Goal: Task Accomplishment & Management: Manage account settings

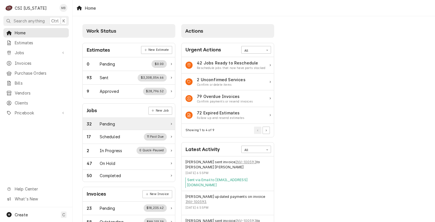
click at [110, 123] on div "Pending" at bounding box center [108, 124] width 16 height 6
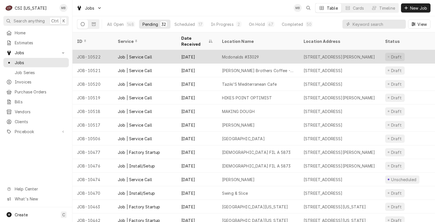
click at [135, 50] on div "Job | Service Call" at bounding box center [144, 57] width 63 height 14
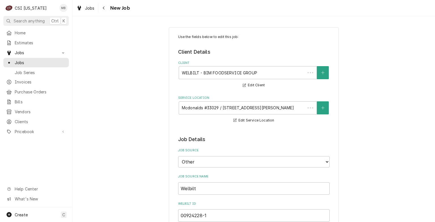
type textarea "x"
click at [15, 63] on span "Jobs" at bounding box center [40, 62] width 51 height 6
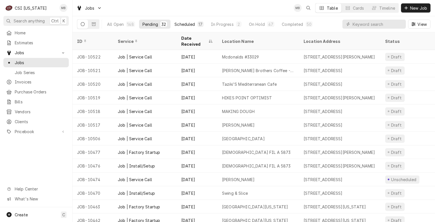
click at [186, 26] on div "Scheduled" at bounding box center [185, 24] width 20 height 6
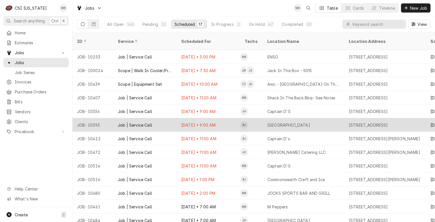
click at [180, 118] on div "Aug 21 • 9:00 AM" at bounding box center [208, 125] width 63 height 14
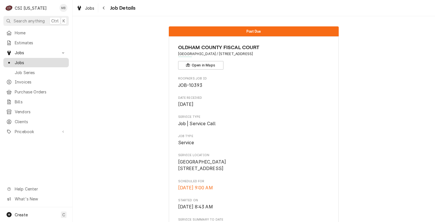
click at [28, 62] on span "Jobs" at bounding box center [40, 62] width 51 height 6
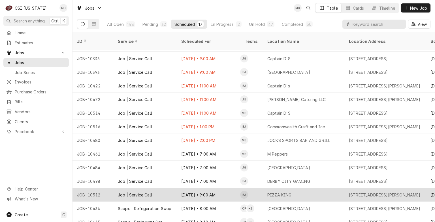
scroll to position [56, 0]
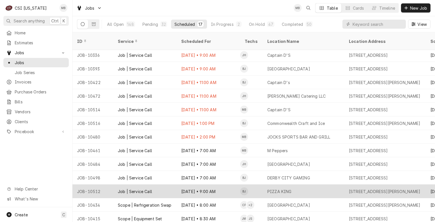
click at [118, 188] on div "Job | Service Call" at bounding box center [144, 191] width 63 height 14
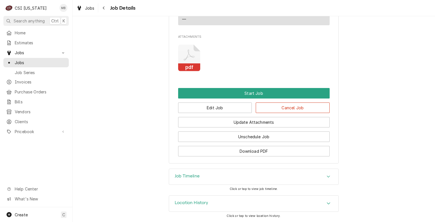
scroll to position [590, 0]
click at [208, 113] on button "Edit Job" at bounding box center [215, 107] width 74 height 10
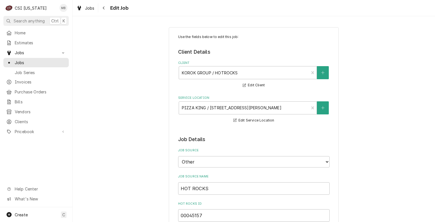
type textarea "x"
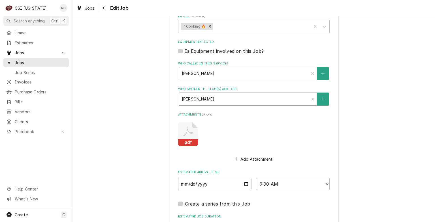
scroll to position [602, 0]
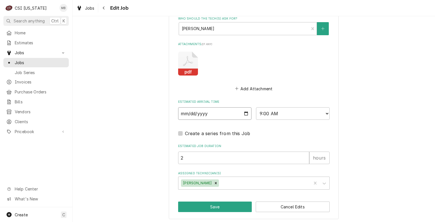
click at [244, 112] on input "2025-08-22" at bounding box center [215, 113] width 74 height 12
type input "2025-08-27"
type textarea "x"
click at [291, 113] on select "AM / PM 6:00 AM 6:15 AM 6:30 AM 6:45 AM 7:00 AM 7:15 AM 7:30 AM 7:45 AM 8:00 AM…" at bounding box center [293, 113] width 74 height 12
select select "10:00:00"
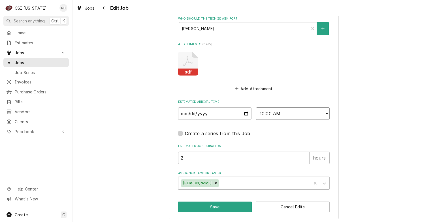
click at [256, 107] on select "AM / PM 6:00 AM 6:15 AM 6:30 AM 6:45 AM 7:00 AM 7:15 AM 7:30 AM 7:45 AM 8:00 AM…" at bounding box center [293, 113] width 74 height 12
click at [214, 181] on icon "Remove Bryant Jolley" at bounding box center [216, 183] width 4 height 4
click at [208, 180] on div "Assigned Technician(s)" at bounding box center [248, 183] width 135 height 10
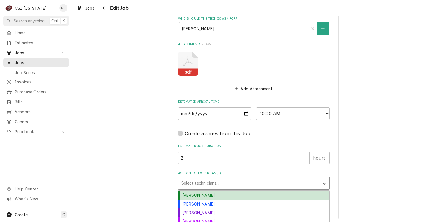
scroll to position [630, 0]
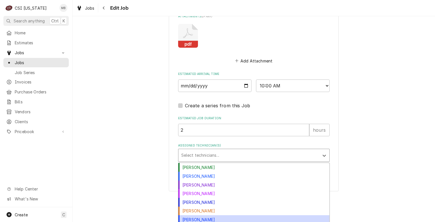
click at [194, 219] on div "Matt Brewington" at bounding box center [253, 219] width 151 height 9
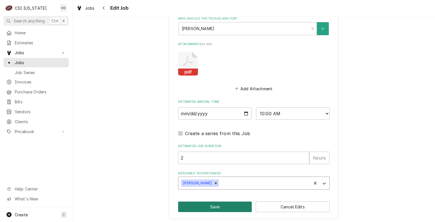
click at [206, 207] on button "Save" at bounding box center [215, 206] width 74 height 10
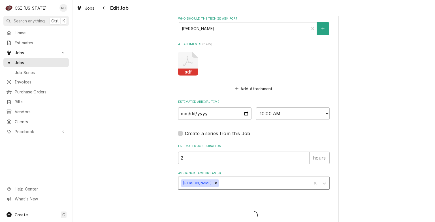
type textarea "x"
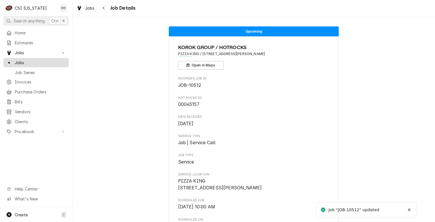
click at [22, 64] on link "Jobs" at bounding box center [35, 62] width 65 height 9
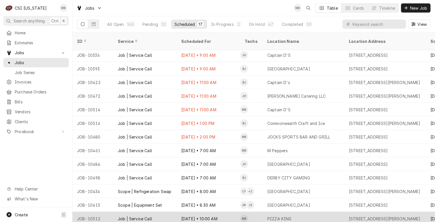
scroll to position [39, 0]
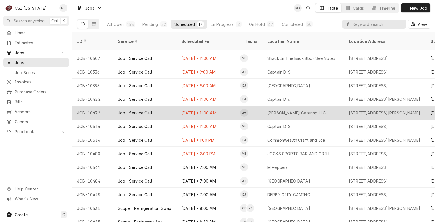
click at [180, 106] on div "[DATE] • 11:00 AM" at bounding box center [208, 113] width 63 height 14
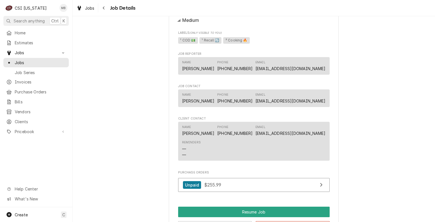
scroll to position [601, 0]
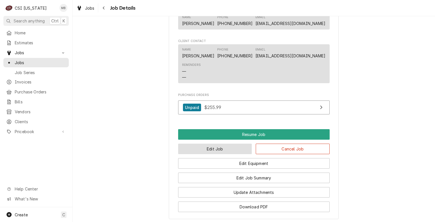
click at [195, 154] on button "Edit Job" at bounding box center [215, 148] width 74 height 10
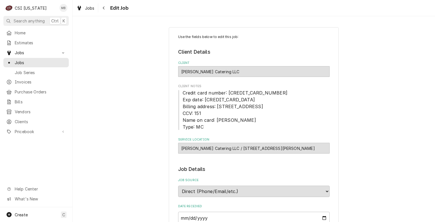
type textarea "x"
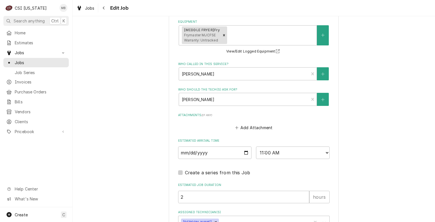
scroll to position [415, 0]
click at [245, 151] on input "[DATE]" at bounding box center [215, 152] width 74 height 12
type input "[DATE]"
type textarea "x"
click at [271, 152] on select "AM / PM 6:00 AM 6:15 AM 6:30 AM 6:45 AM 7:00 AM 7:15 AM 7:30 AM 7:45 AM 8:00 AM…" at bounding box center [293, 152] width 74 height 12
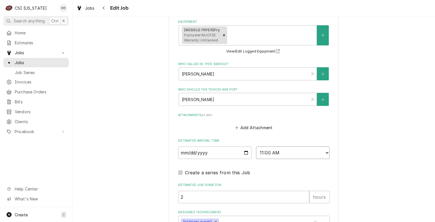
select select "07:00:00"
click at [256, 146] on select "AM / PM 6:00 AM 6:15 AM 6:30 AM 6:45 AM 7:00 AM 7:15 AM 7:30 AM 7:45 AM 8:00 AM…" at bounding box center [293, 152] width 74 height 12
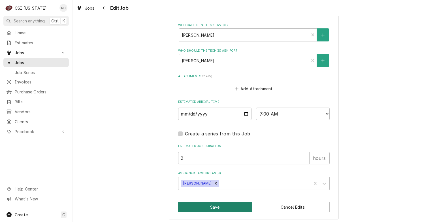
click at [205, 201] on button "Save" at bounding box center [215, 206] width 74 height 10
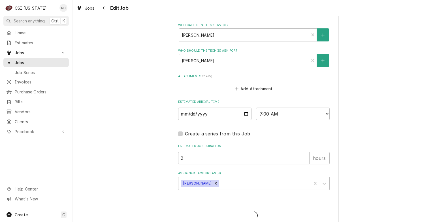
type textarea "x"
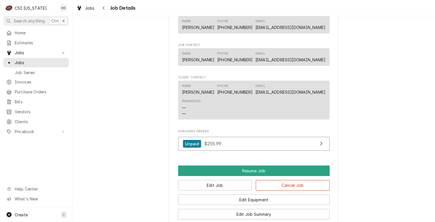
scroll to position [567, 0]
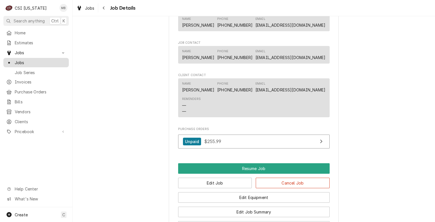
click at [31, 63] on span "Jobs" at bounding box center [40, 62] width 51 height 6
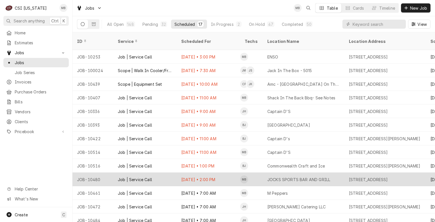
scroll to position [26, 0]
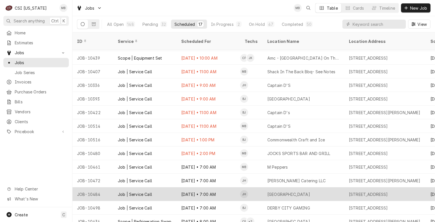
click at [144, 191] on div "Job | Service Call" at bounding box center [135, 194] width 34 height 6
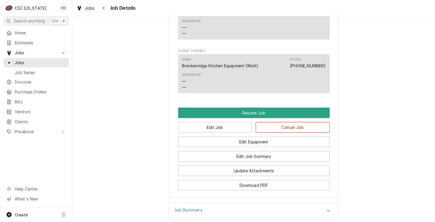
scroll to position [647, 0]
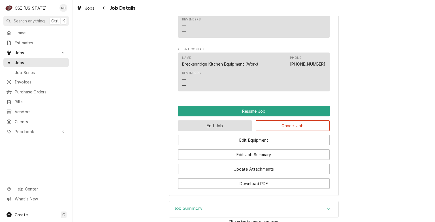
drag, startPoint x: 229, startPoint y: 132, endPoint x: 214, endPoint y: 130, distance: 15.1
click at [214, 130] on button "Edit Job" at bounding box center [215, 125] width 74 height 10
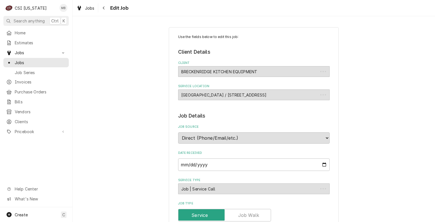
type textarea "x"
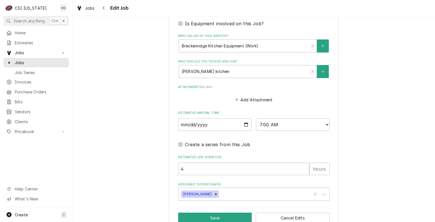
scroll to position [392, 0]
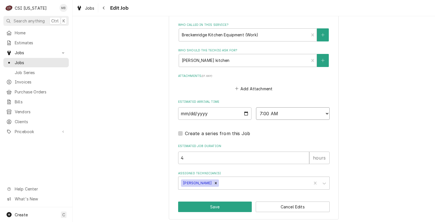
click at [265, 114] on select "AM / PM 6:00 AM 6:15 AM 6:30 AM 6:45 AM 7:00 AM 7:15 AM 7:30 AM 7:45 AM 8:00 AM…" at bounding box center [293, 113] width 74 height 12
select select "09:00:00"
click at [256, 107] on select "AM / PM 6:00 AM 6:15 AM 6:30 AM 6:45 AM 7:00 AM 7:15 AM 7:30 AM 7:45 AM 8:00 AM…" at bounding box center [293, 113] width 74 height 12
click at [223, 203] on button "Save" at bounding box center [215, 206] width 74 height 10
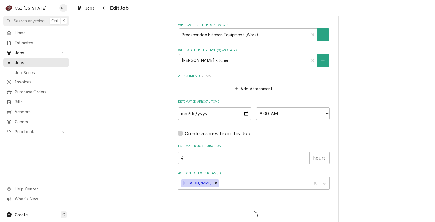
type textarea "x"
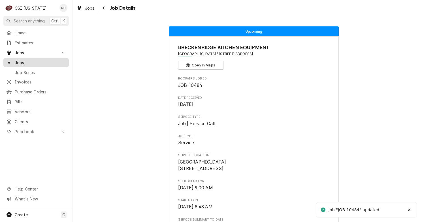
click at [18, 63] on span "Jobs" at bounding box center [40, 62] width 51 height 6
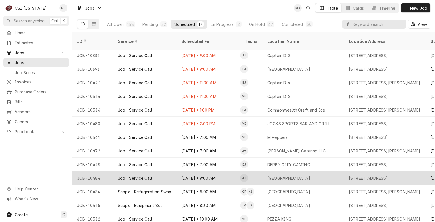
scroll to position [48, 0]
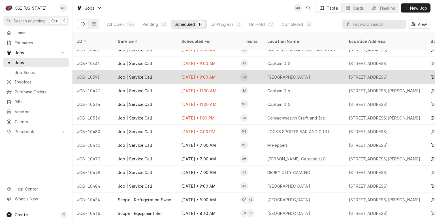
click at [144, 70] on div "Job | Service Call" at bounding box center [144, 77] width 63 height 14
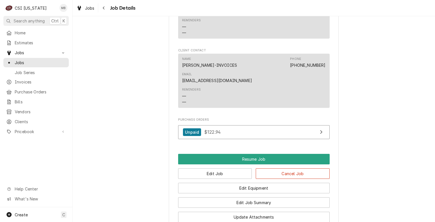
scroll to position [615, 0]
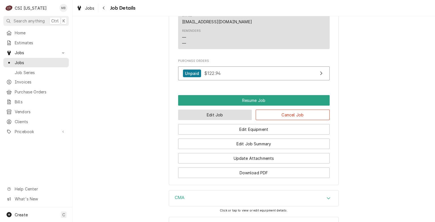
click at [227, 115] on button "Edit Job" at bounding box center [215, 114] width 74 height 10
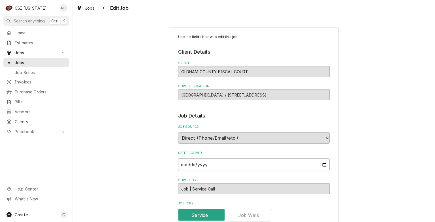
type textarea "x"
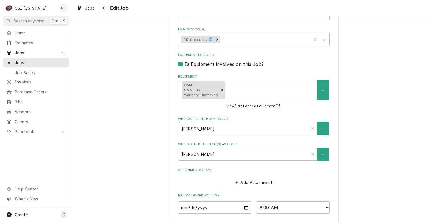
scroll to position [407, 0]
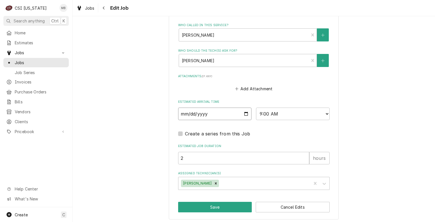
click at [244, 111] on input "2025-08-21" at bounding box center [215, 113] width 74 height 12
type input "2025-08-22"
click at [220, 203] on button "Save" at bounding box center [215, 206] width 74 height 10
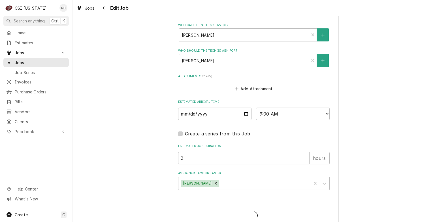
type textarea "x"
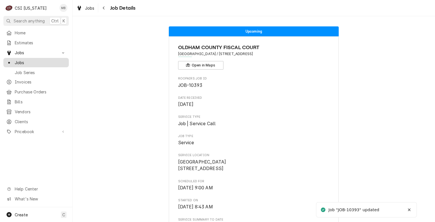
click at [21, 59] on span "Jobs" at bounding box center [40, 62] width 51 height 6
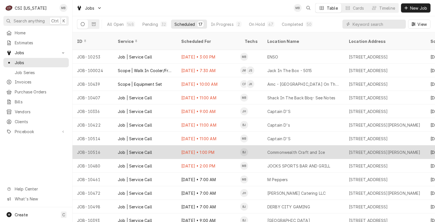
click at [156, 147] on div "Job | Service Call" at bounding box center [144, 152] width 63 height 14
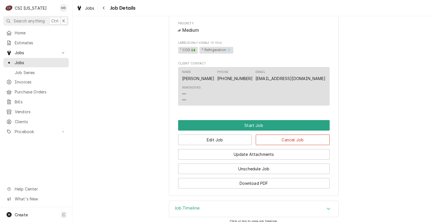
scroll to position [349, 0]
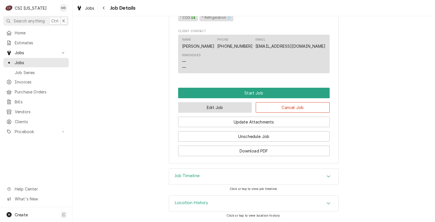
click at [207, 109] on button "Edit Job" at bounding box center [215, 107] width 74 height 10
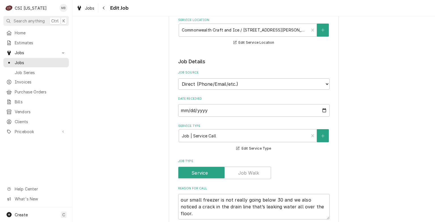
type textarea "x"
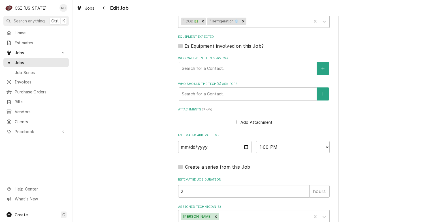
scroll to position [427, 0]
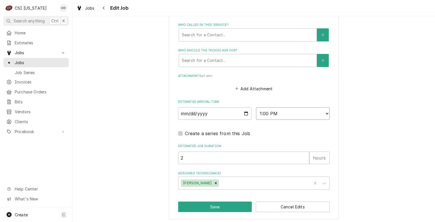
click at [324, 112] on select "AM / PM 6:00 AM 6:15 AM 6:30 AM 6:45 AM 7:00 AM 7:15 AM 7:30 AM 7:45 AM 8:00 AM…" at bounding box center [293, 113] width 74 height 12
select select "11:00:00"
click at [256, 107] on select "AM / PM 6:00 AM 6:15 AM 6:30 AM 6:45 AM 7:00 AM 7:15 AM 7:30 AM 7:45 AM 8:00 AM…" at bounding box center [293, 113] width 74 height 12
click at [231, 203] on button "Save" at bounding box center [215, 206] width 74 height 10
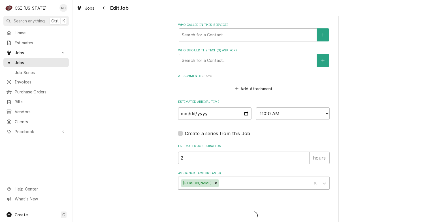
type textarea "x"
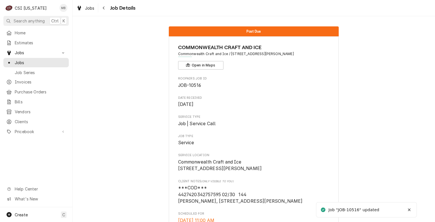
scroll to position [349, 0]
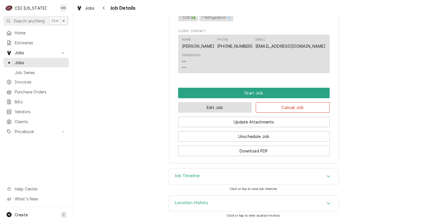
click at [215, 107] on button "Edit Job" at bounding box center [215, 107] width 74 height 10
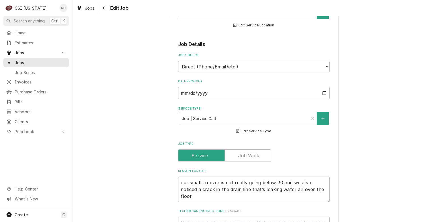
type textarea "x"
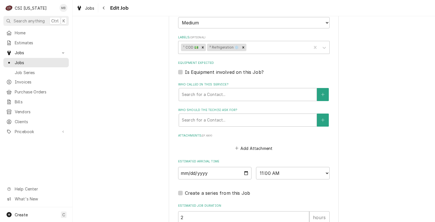
scroll to position [427, 0]
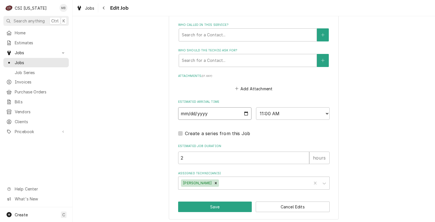
click at [243, 110] on input "2025-08-21" at bounding box center [215, 113] width 74 height 12
type input "2025-08-22"
click at [216, 205] on button "Save" at bounding box center [215, 206] width 74 height 10
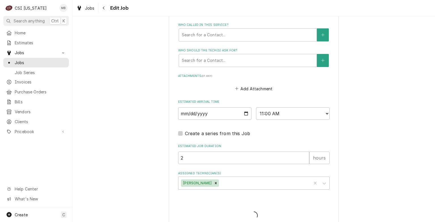
type textarea "x"
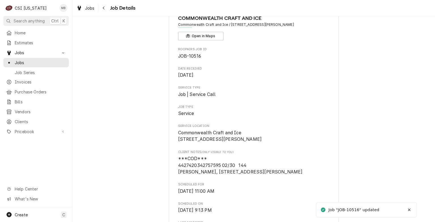
scroll to position [31, 0]
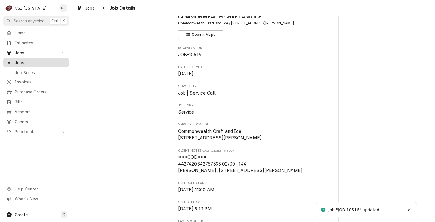
click at [30, 64] on link "Jobs" at bounding box center [35, 62] width 65 height 9
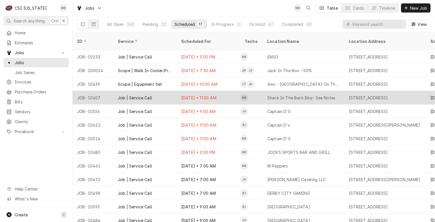
click at [122, 91] on div "Job | Service Call" at bounding box center [144, 98] width 63 height 14
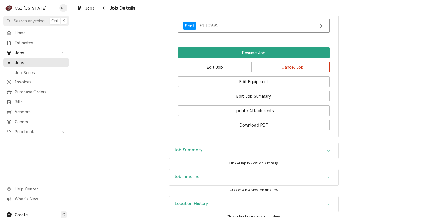
scroll to position [665, 0]
click at [189, 72] on button "Edit Job" at bounding box center [215, 67] width 74 height 10
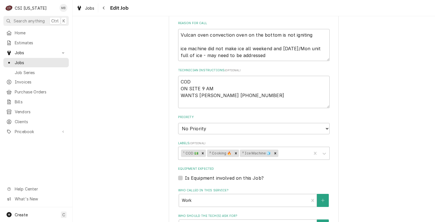
scroll to position [438, 0]
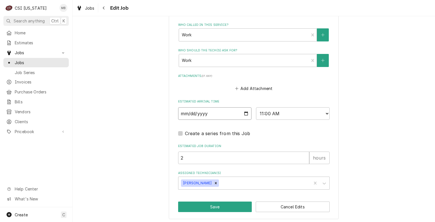
click at [246, 110] on input "[DATE]" at bounding box center [215, 113] width 74 height 12
type textarea "x"
type input "2025-08-22"
type textarea "x"
click at [299, 115] on select "AM / PM 6:00 AM 6:15 AM 6:30 AM 6:45 AM 7:00 AM 7:15 AM 7:30 AM 7:45 AM 8:00 AM…" at bounding box center [293, 113] width 74 height 12
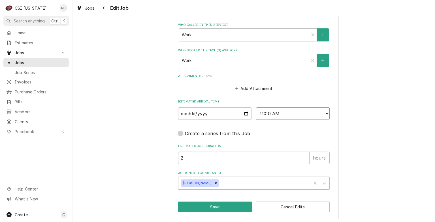
select select "09:00:00"
click at [256, 107] on select "AM / PM 6:00 AM 6:15 AM 6:30 AM 6:45 AM 7:00 AM 7:15 AM 7:30 AM 7:45 AM 8:00 AM…" at bounding box center [293, 113] width 74 height 12
click at [231, 208] on button "Save" at bounding box center [215, 206] width 74 height 10
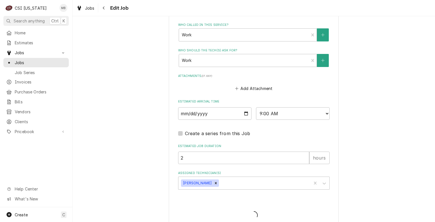
type textarea "x"
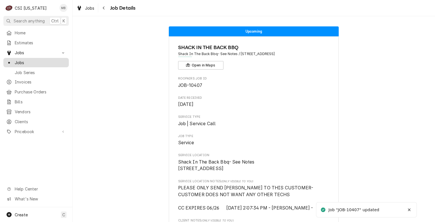
click at [27, 64] on link "Jobs" at bounding box center [35, 62] width 65 height 9
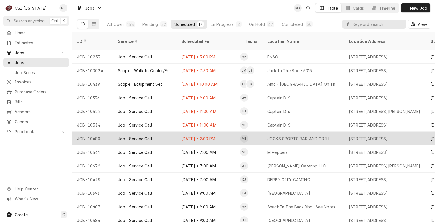
click at [156, 131] on div "Job | Service Call" at bounding box center [144, 138] width 63 height 14
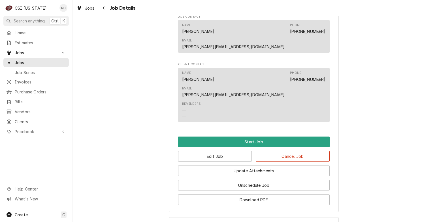
scroll to position [466, 0]
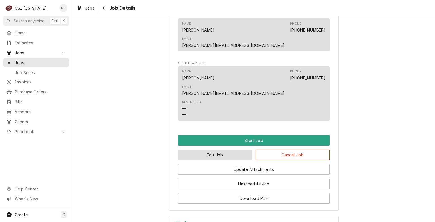
click at [195, 149] on button "Edit Job" at bounding box center [215, 154] width 74 height 10
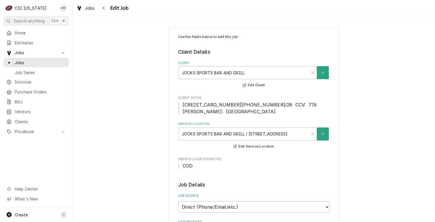
type textarea "x"
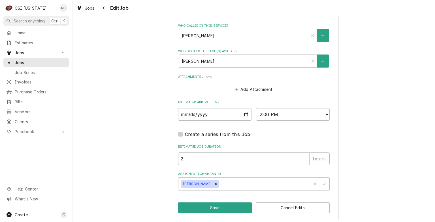
scroll to position [488, 0]
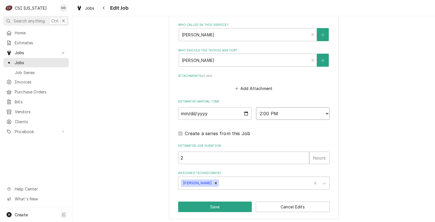
click at [264, 112] on select "AM / PM 6:00 AM 6:15 AM 6:30 AM 6:45 AM 7:00 AM 7:15 AM 7:30 AM 7:45 AM 8:00 AM…" at bounding box center [293, 113] width 74 height 12
select select "13:00:00"
click at [256, 107] on select "AM / PM 6:00 AM 6:15 AM 6:30 AM 6:45 AM 7:00 AM 7:15 AM 7:30 AM 7:45 AM 8:00 AM…" at bounding box center [293, 113] width 74 height 12
type textarea "x"
click at [244, 112] on input "2025-08-21" at bounding box center [215, 113] width 74 height 12
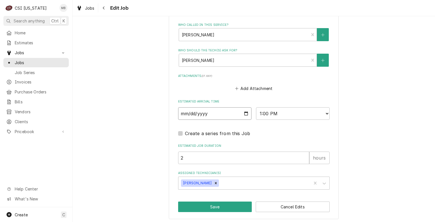
type input "2025-08-22"
click at [216, 205] on button "Save" at bounding box center [215, 206] width 74 height 10
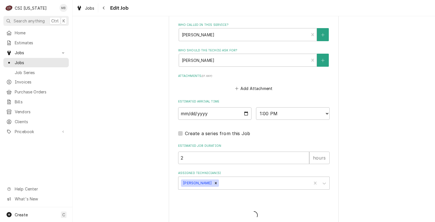
type textarea "x"
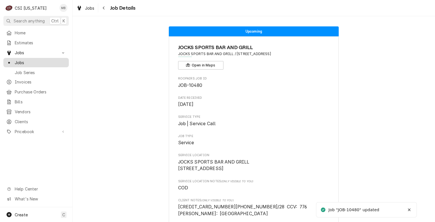
click at [23, 61] on span "Jobs" at bounding box center [40, 62] width 51 height 6
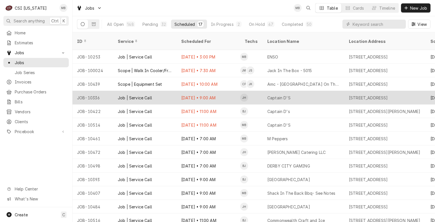
click at [130, 95] on div "Job | Service Call" at bounding box center [135, 98] width 34 height 6
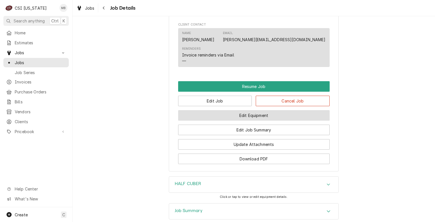
scroll to position [558, 0]
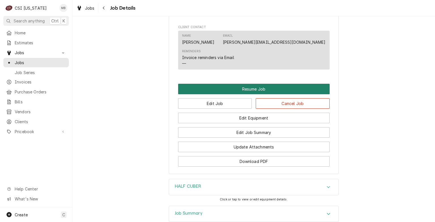
click at [232, 88] on button "Resume Job" at bounding box center [254, 89] width 152 height 10
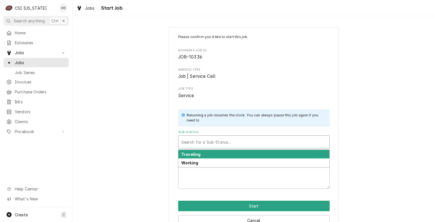
click at [228, 147] on div "Search for a Sub-Status..." at bounding box center [253, 141] width 151 height 12
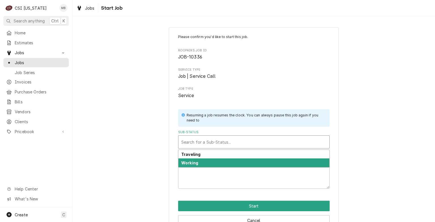
click at [227, 164] on div "Working" at bounding box center [253, 162] width 151 height 9
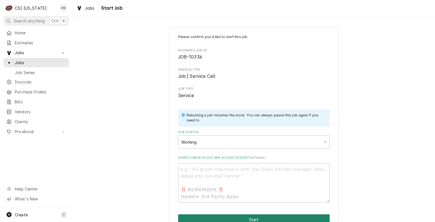
click at [238, 219] on button "Start" at bounding box center [254, 219] width 152 height 10
type textarea "x"
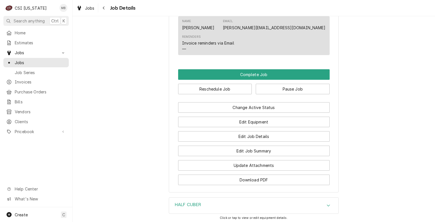
scroll to position [590, 0]
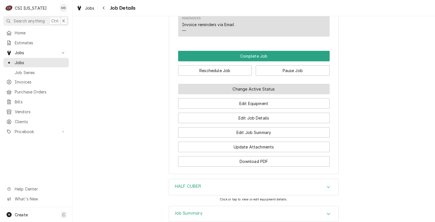
click at [267, 85] on button "Change Active Status" at bounding box center [254, 89] width 152 height 10
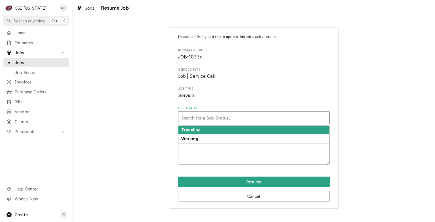
click at [262, 120] on div "Sub-Status" at bounding box center [253, 117] width 145 height 10
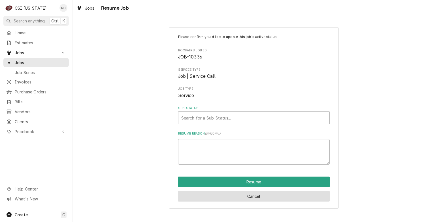
click at [262, 191] on button "Cancel" at bounding box center [254, 196] width 152 height 10
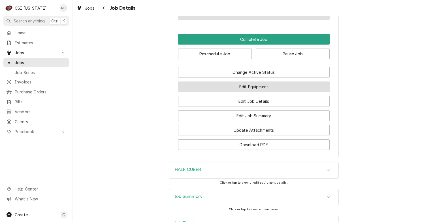
scroll to position [607, 0]
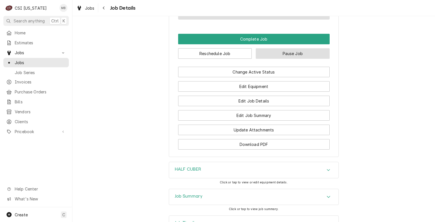
click at [282, 48] on button "Pause Job" at bounding box center [293, 53] width 74 height 10
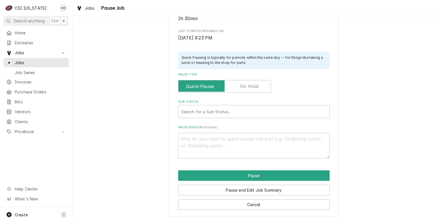
type textarea "x"
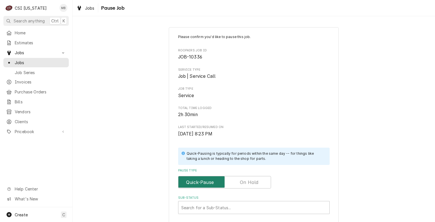
click at [243, 177] on input "Pause Type" at bounding box center [225, 182] width 88 height 12
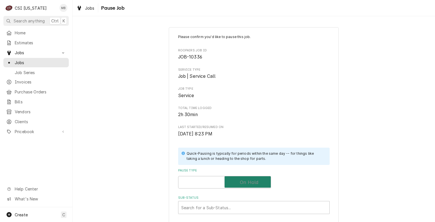
checkbox input "true"
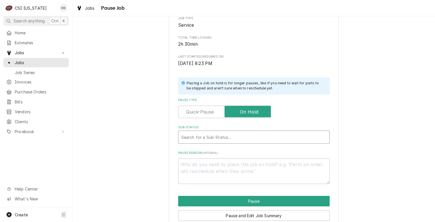
click at [235, 137] on div "Sub-Status" at bounding box center [253, 137] width 145 height 10
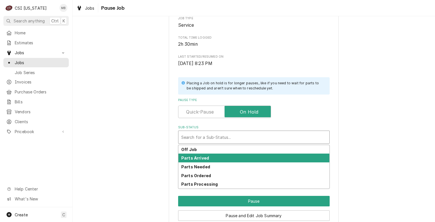
click at [207, 160] on div "Parts Arrived" at bounding box center [253, 157] width 151 height 9
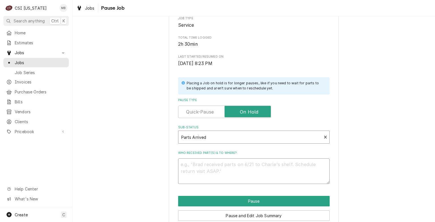
click at [207, 162] on textarea "Who received part(s) & to where?" at bounding box center [254, 170] width 152 height 25
type textarea "x"
type textarea "M"
type textarea "x"
type textarea "MO"
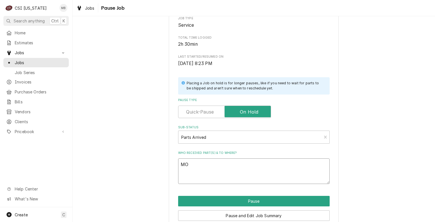
type textarea "x"
type textarea "MOT"
type textarea "x"
type textarea "MOTOT"
type textarea "x"
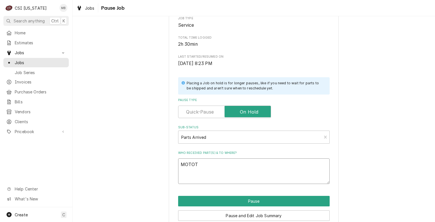
type textarea "MOTOTR"
type textarea "x"
type textarea "MOTOTR"
type textarea "x"
type textarea "MOTOTR"
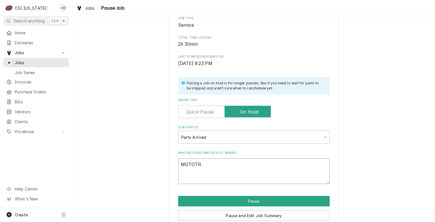
type textarea "x"
type textarea "MOTOT"
type textarea "x"
type textarea "MOTO"
type textarea "x"
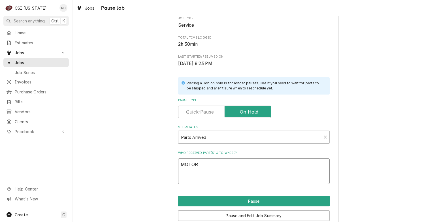
type textarea "MOTOR"
type textarea "x"
type textarea "MOTOR A"
type textarea "x"
type textarea "MOTOR AR"
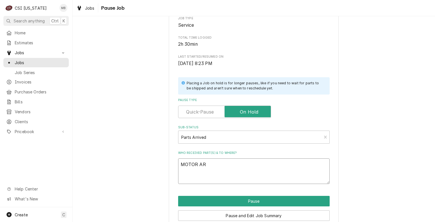
type textarea "x"
type textarea "MOTOR ARR"
type textarea "x"
type textarea "MOTOR ARRI"
type textarea "x"
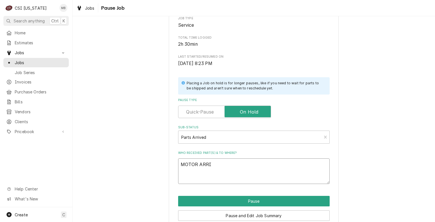
type textarea "MOTOR ARRIV"
type textarea "x"
type textarea "MOTOR ARRIVE"
type textarea "x"
type textarea "MOTOR ARRIVED"
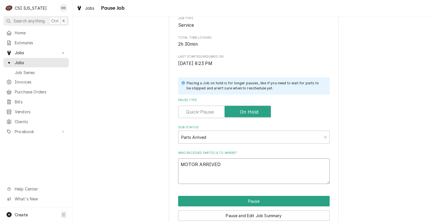
type textarea "x"
type textarea "MOTOR ARRIVED"
type textarea "x"
type textarea "MOTOR ARRIVED A"
type textarea "x"
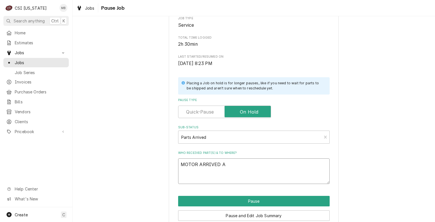
type textarea "MOTOR ARRIVED AT"
type textarea "x"
type textarea "MOTOR ARRIVED AT"
type textarea "x"
type textarea "MOTOR ARRIVED AT S"
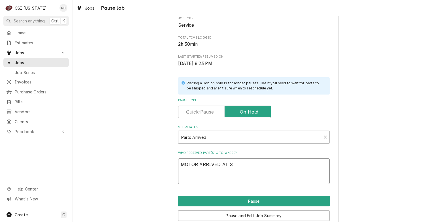
type textarea "x"
type textarea "MOTOR ARRIVED AT ST"
type textarea "x"
type textarea "MOTOR ARRIVED AT STO"
type textarea "x"
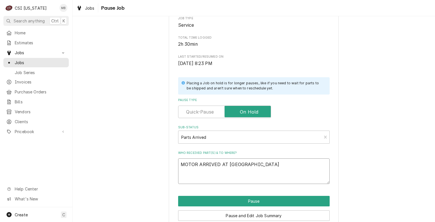
type textarea "MOTOR ARRIVED AT STOR"
type textarea "x"
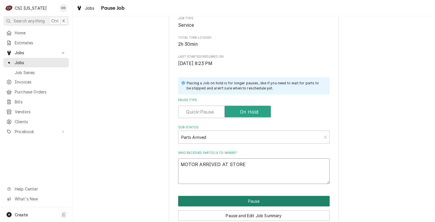
type textarea "MOTOR ARRIVED AT STORE"
click at [232, 200] on button "Pause" at bounding box center [254, 200] width 152 height 10
type textarea "x"
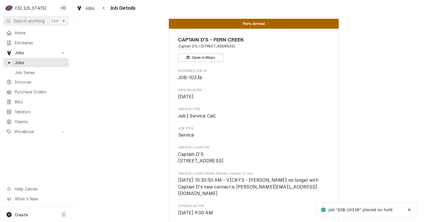
scroll to position [8, 0]
click at [32, 61] on span "Jobs" at bounding box center [40, 62] width 51 height 6
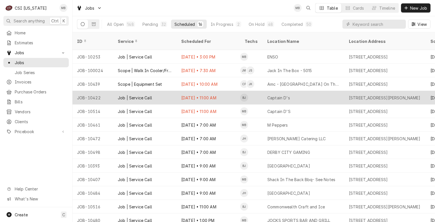
click at [138, 95] on div "Job | Service Call" at bounding box center [135, 98] width 34 height 6
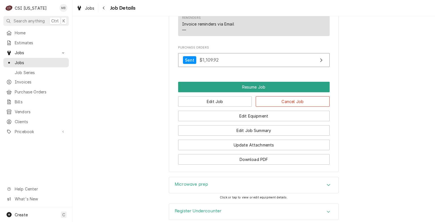
scroll to position [553, 0]
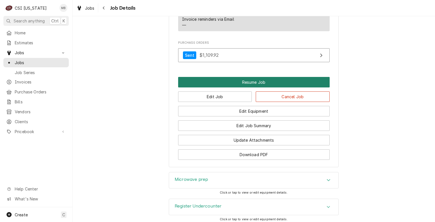
click at [251, 81] on button "Resume Job" at bounding box center [254, 82] width 152 height 10
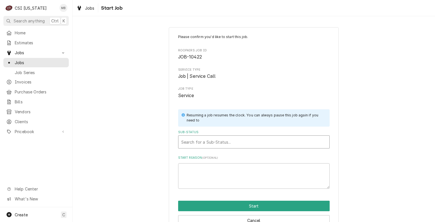
click at [249, 145] on div "Sub-Status" at bounding box center [253, 142] width 145 height 10
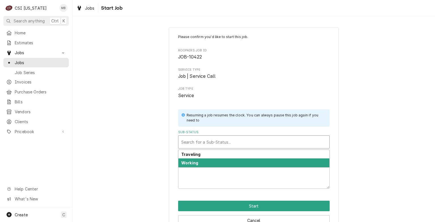
click at [246, 161] on div "Working" at bounding box center [253, 162] width 151 height 9
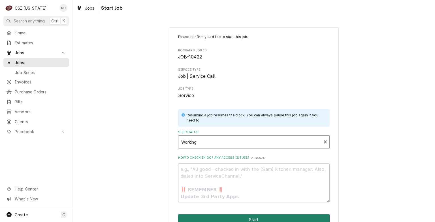
click at [257, 216] on button "Start" at bounding box center [254, 219] width 152 height 10
type textarea "x"
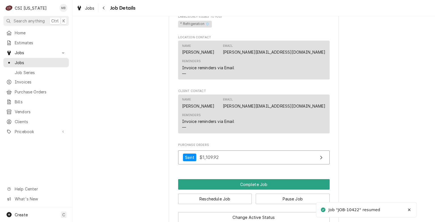
scroll to position [451, 0]
click at [267, 200] on button "Pause Job" at bounding box center [293, 198] width 74 height 10
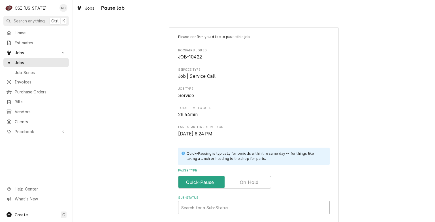
click at [244, 182] on label "Pause Type" at bounding box center [224, 182] width 93 height 12
click at [244, 182] on input "Pause Type" at bounding box center [225, 182] width 88 height 12
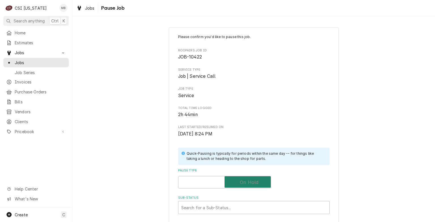
checkbox input "true"
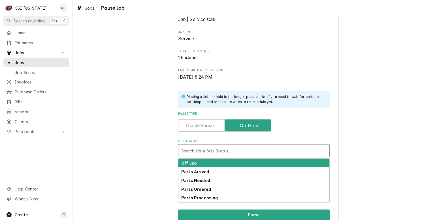
click at [239, 149] on div "Sub-Status" at bounding box center [253, 150] width 145 height 10
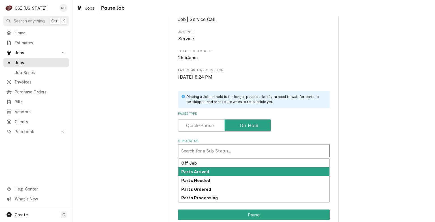
click at [223, 171] on div "Parts Arrived" at bounding box center [253, 171] width 151 height 9
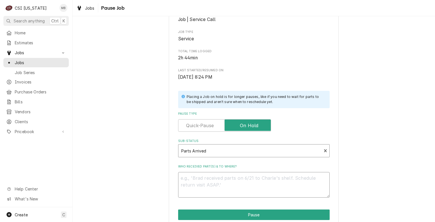
click at [218, 181] on textarea "Who received part(s) & to where?" at bounding box center [254, 184] width 152 height 25
type textarea "x"
type textarea "P"
type textarea "x"
type textarea "PA"
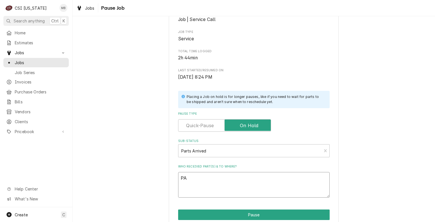
type textarea "x"
type textarea "PAR"
type textarea "x"
type textarea "PART"
type textarea "x"
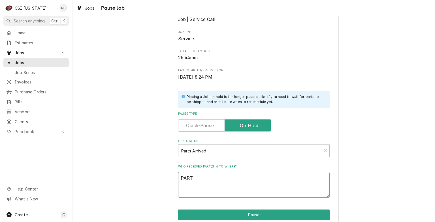
type textarea "PARTS"
type textarea "x"
type textarea "PARTS"
type textarea "x"
type textarea "PARTS A"
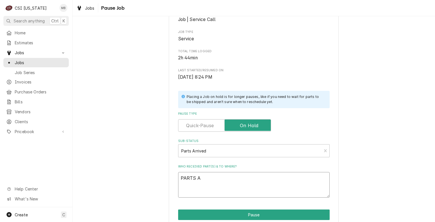
type textarea "x"
type textarea "PARTS AR"
type textarea "x"
type textarea "PARTS ARR"
type textarea "x"
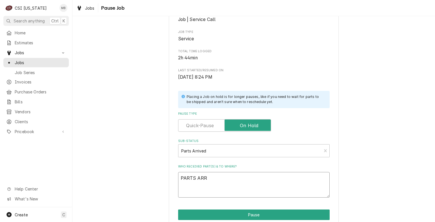
type textarea "PARTS ARRI"
type textarea "x"
type textarea "PARTS ARRIV"
type textarea "x"
type textarea "PARTS ARRIVE"
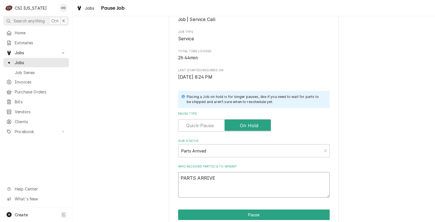
type textarea "x"
type textarea "PARTS ARRIVED"
type textarea "x"
type textarea "PARTS ARRIVED"
type textarea "x"
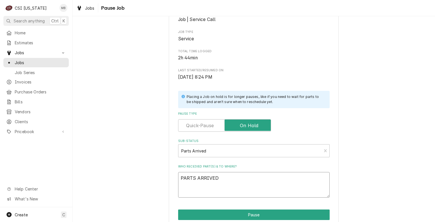
type textarea "PARTS ARRIVED A"
type textarea "x"
type textarea "PARTS ARRIVED AN"
type textarea "x"
type textarea "PARTS ARRIVED AND"
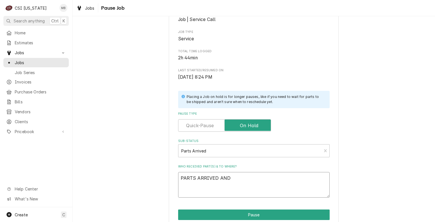
type textarea "x"
type textarea "PARTS ARRIVED AND P"
type textarea "x"
type textarea "PARTS ARRIVED AND"
type textarea "x"
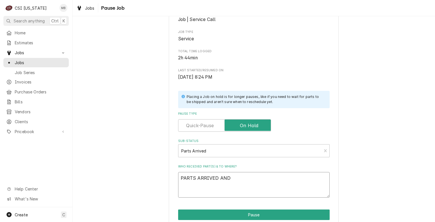
type textarea "PARTS ARRIVED AND O"
type textarea "x"
type textarea "PARTS ARRIVED AND ON"
type textarea "x"
type textarea "PARTS ARRIVED AND ON"
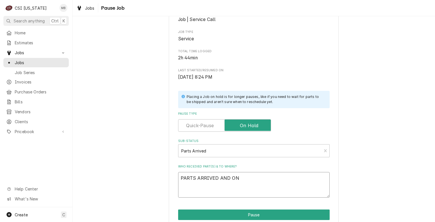
type textarea "x"
type textarea "PARTS ARRIVED AND ON B"
type textarea "x"
type textarea "PARTS ARRIVED AND ON BR"
type textarea "x"
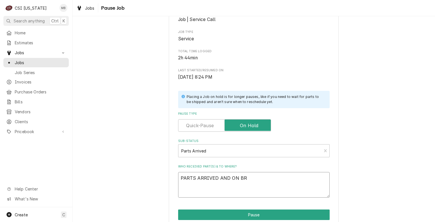
type textarea "PARTS ARRIVED AND ON BRY"
type textarea "x"
type textarea "PARTS ARRIVED AND ON BRYA"
type textarea "x"
type textarea "PARTS ARRIVED AND ON BRYAN"
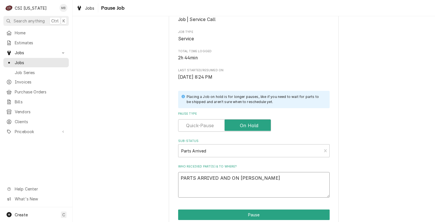
type textarea "x"
type textarea "PARTS ARRIVED AND ON BRYANT"
type textarea "x"
type textarea "PARTS ARRIVED AND ON BRYANTS"
type textarea "x"
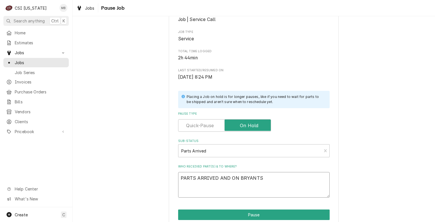
type textarea "PARTS ARRIVED AND ON BRYANTS"
type textarea "x"
type textarea "PARTS ARRIVED AND ON BRYANTS T"
type textarea "x"
type textarea "PARTS ARRIVED AND ON BRYANTS TR"
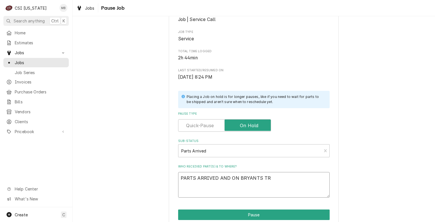
type textarea "x"
type textarea "PARTS ARRIVED AND ON BRYANTS TRU"
type textarea "x"
type textarea "PARTS ARRIVED AND ON BRYANTS TRUC"
type textarea "x"
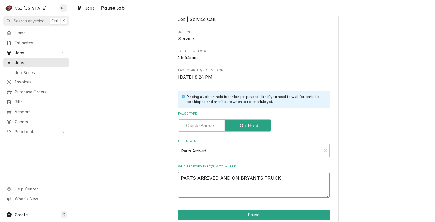
scroll to position [95, 0]
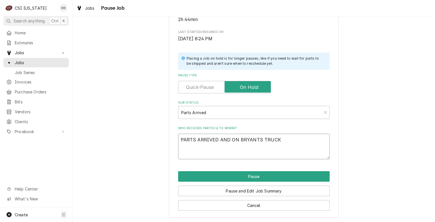
type textarea "PARTS ARRIVED AND ON BRYANTS TRUCK"
click at [218, 181] on div "Pause and Edit Job Summary" at bounding box center [254, 188] width 152 height 14
click at [223, 176] on button "Pause" at bounding box center [254, 176] width 152 height 10
type textarea "x"
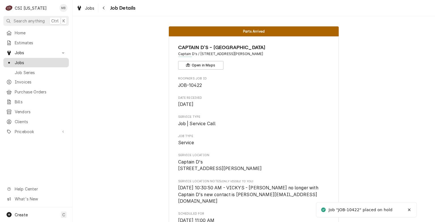
click at [30, 61] on span "Jobs" at bounding box center [40, 62] width 51 height 6
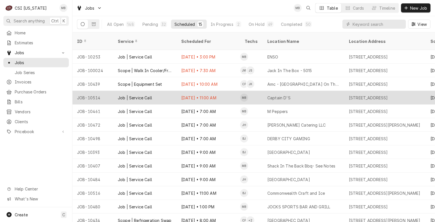
click at [140, 91] on div "Job | Service Call" at bounding box center [144, 98] width 63 height 14
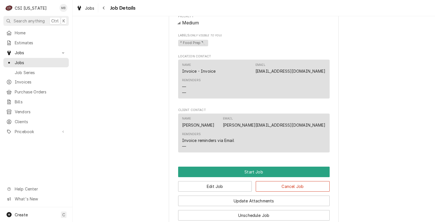
scroll to position [403, 0]
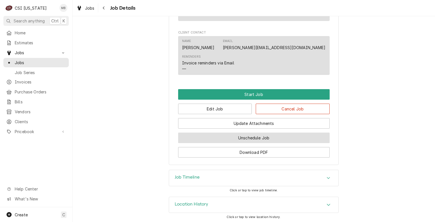
click at [227, 142] on button "Unschedule Job" at bounding box center [254, 137] width 152 height 10
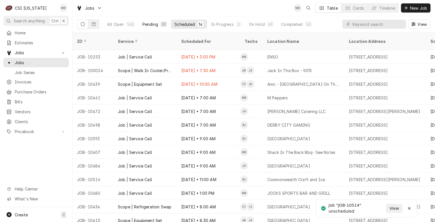
click at [150, 25] on div "Pending" at bounding box center [150, 24] width 16 height 6
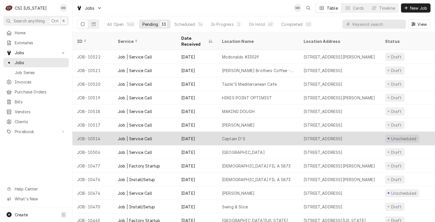
click at [161, 131] on div "Job | Service Call" at bounding box center [144, 138] width 63 height 14
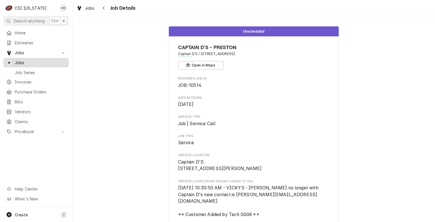
click at [34, 59] on span "Jobs" at bounding box center [40, 62] width 51 height 6
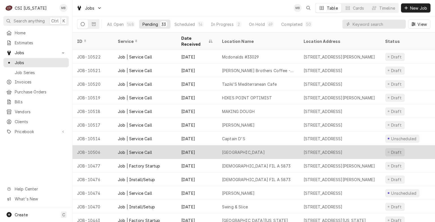
click at [119, 149] on div "Job | Service Call" at bounding box center [135, 152] width 34 height 6
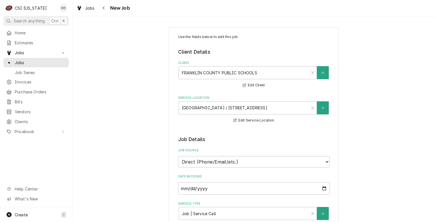
type textarea "x"
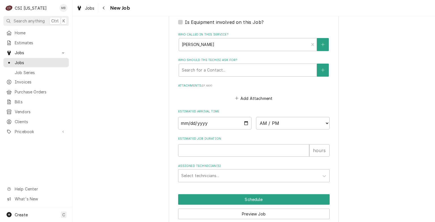
scroll to position [406, 0]
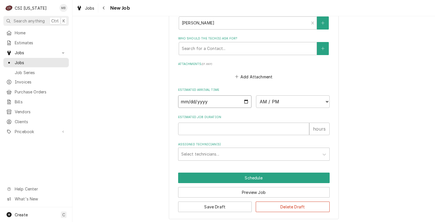
click at [244, 101] on input "Date" at bounding box center [215, 101] width 74 height 12
type input "2025-08-25"
type textarea "x"
click at [273, 101] on select "AM / PM 6:00 AM 6:15 AM 6:30 AM 6:45 AM 7:00 AM 7:15 AM 7:30 AM 7:45 AM 8:00 AM…" at bounding box center [293, 101] width 74 height 12
select select "07:00:00"
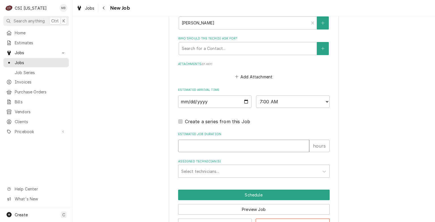
click at [228, 146] on input "Estimated Job Duration" at bounding box center [243, 145] width 131 height 12
type textarea "x"
type input "2"
type textarea "x"
type input "2"
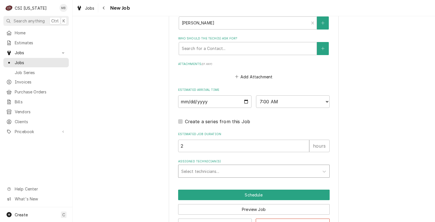
click at [223, 174] on div "Assigned Technician(s)" at bounding box center [248, 171] width 135 height 10
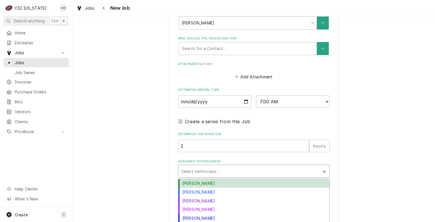
click at [220, 183] on div "Bryant Jolley" at bounding box center [253, 183] width 151 height 9
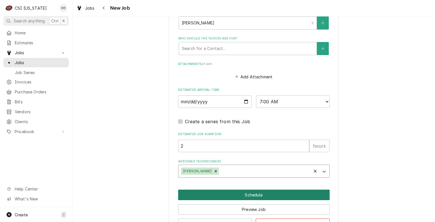
click at [219, 193] on button "Schedule" at bounding box center [254, 194] width 152 height 10
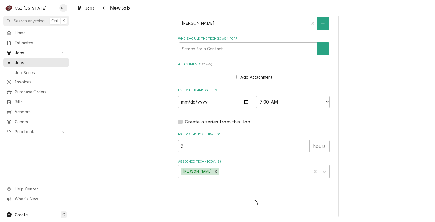
scroll to position [403, 0]
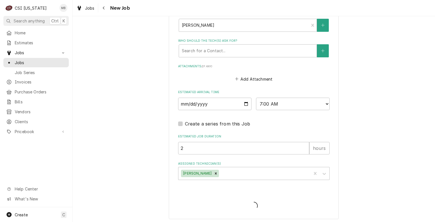
type textarea "x"
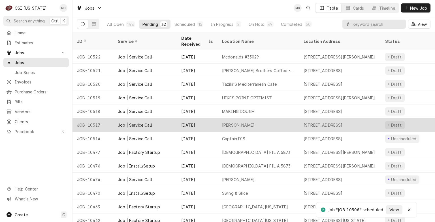
click at [212, 118] on div "[DATE]" at bounding box center [197, 125] width 41 height 14
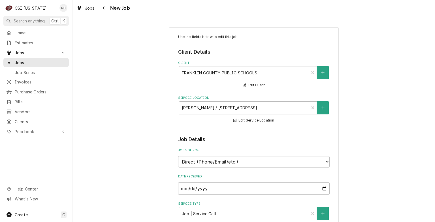
type textarea "x"
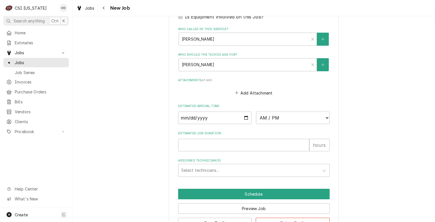
scroll to position [390, 0]
click at [245, 115] on input "Date" at bounding box center [215, 117] width 74 height 12
type input "2025-08-25"
type textarea "x"
click at [291, 114] on select "AM / PM 6:00 AM 6:15 AM 6:30 AM 6:45 AM 7:00 AM 7:15 AM 7:30 AM 7:45 AM 8:00 AM…" at bounding box center [293, 117] width 74 height 12
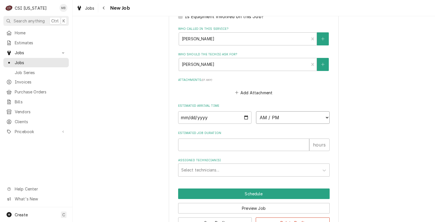
select select "09:00:00"
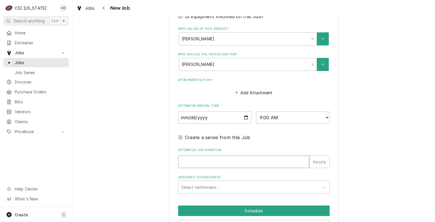
click at [220, 163] on input "Estimated Job Duration" at bounding box center [243, 161] width 131 height 12
type textarea "x"
type input "2"
type textarea "x"
type input "2"
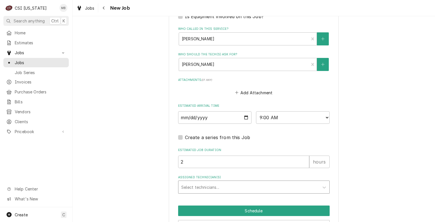
click at [209, 190] on div "Assigned Technician(s)" at bounding box center [248, 187] width 135 height 10
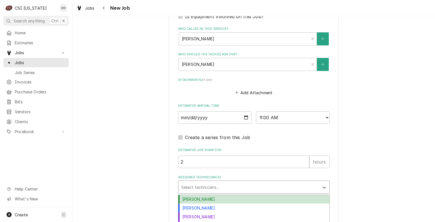
click at [207, 196] on div "Bryant Jolley" at bounding box center [253, 199] width 151 height 9
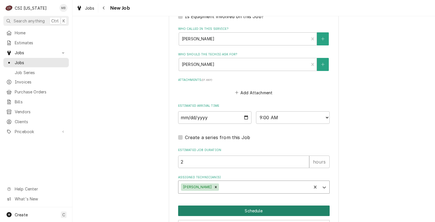
click at [212, 208] on button "Schedule" at bounding box center [254, 210] width 152 height 10
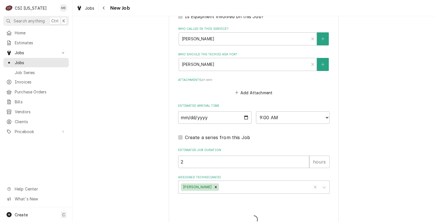
type textarea "x"
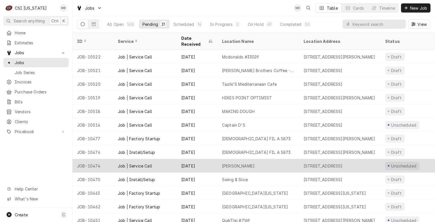
click at [214, 159] on div "[DATE]" at bounding box center [197, 166] width 41 height 14
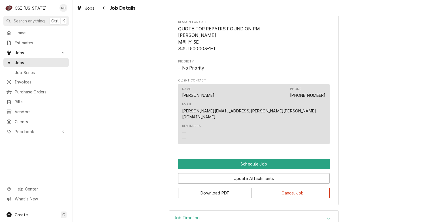
scroll to position [270, 0]
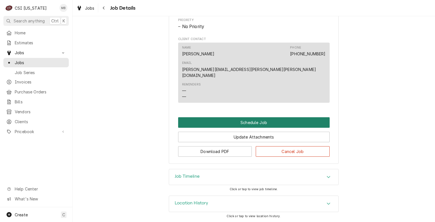
click at [246, 126] on button "Schedule Job" at bounding box center [254, 122] width 152 height 10
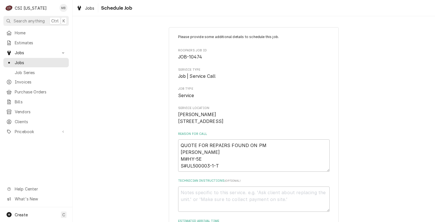
scroll to position [110, 0]
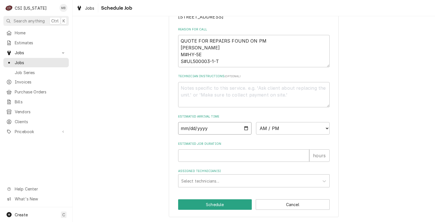
click at [242, 128] on input "Date" at bounding box center [215, 128] width 74 height 12
type input "2025-08-25"
type textarea "x"
click at [307, 123] on select "AM / PM 6:00 AM 6:15 AM 6:30 AM 6:45 AM 7:00 AM 7:15 AM 7:30 AM 7:45 AM 8:00 AM…" at bounding box center [293, 128] width 74 height 12
select select "11:15:00"
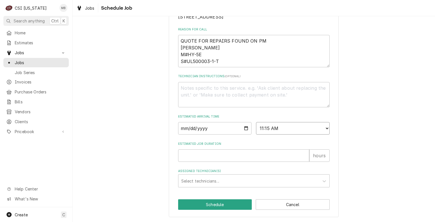
click at [256, 122] on select "AM / PM 6:00 AM 6:15 AM 6:30 AM 6:45 AM 7:00 AM 7:15 AM 7:30 AM 7:45 AM 8:00 AM…" at bounding box center [293, 128] width 74 height 12
type textarea "x"
click at [299, 127] on select "AM / PM 6:00 AM 6:15 AM 6:30 AM 6:45 AM 7:00 AM 7:15 AM 7:30 AM 7:45 AM 8:00 AM…" at bounding box center [293, 128] width 74 height 12
select select "11:00:00"
click at [256, 122] on select "AM / PM 6:00 AM 6:15 AM 6:30 AM 6:45 AM 7:00 AM 7:15 AM 7:30 AM 7:45 AM 8:00 AM…" at bounding box center [293, 128] width 74 height 12
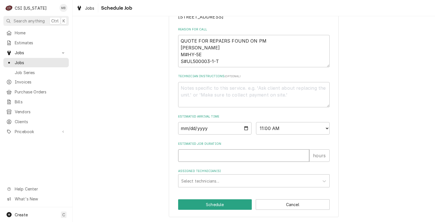
click at [254, 155] on input "Estimated Job Duration" at bounding box center [243, 155] width 131 height 12
type textarea "x"
type input "2"
click at [248, 180] on div "Assigned Technician(s)" at bounding box center [248, 180] width 135 height 10
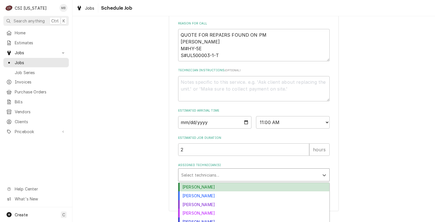
click at [239, 191] on div "Bryant Jolley" at bounding box center [253, 186] width 151 height 9
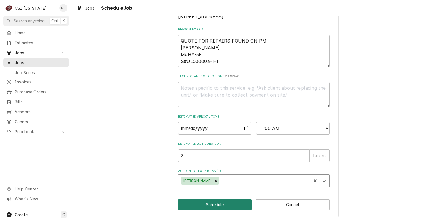
click at [230, 205] on button "Schedule" at bounding box center [215, 204] width 74 height 10
type textarea "x"
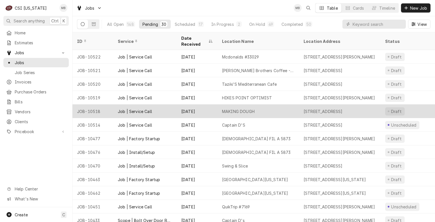
click at [240, 108] on div "MAKING DOUGH" at bounding box center [238, 111] width 33 height 6
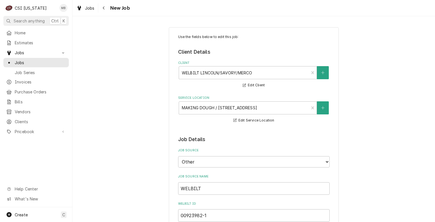
type textarea "x"
click at [19, 60] on span "Jobs" at bounding box center [40, 62] width 51 height 6
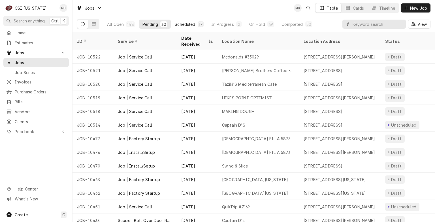
click at [193, 22] on div "Scheduled" at bounding box center [185, 24] width 20 height 6
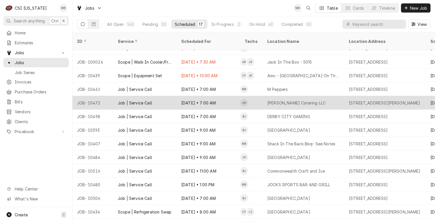
scroll to position [9, 0]
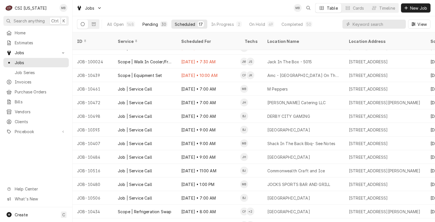
click at [155, 25] on div "Pending" at bounding box center [150, 24] width 16 height 6
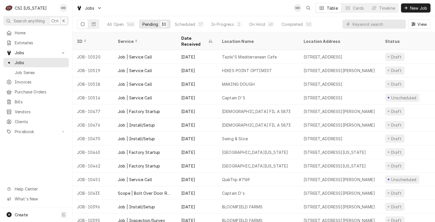
scroll to position [0, 0]
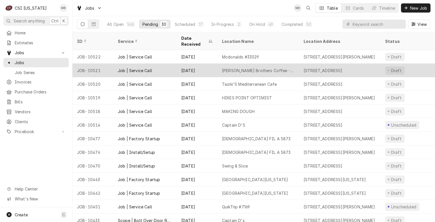
click at [182, 63] on div "Aug 21" at bounding box center [197, 70] width 41 height 14
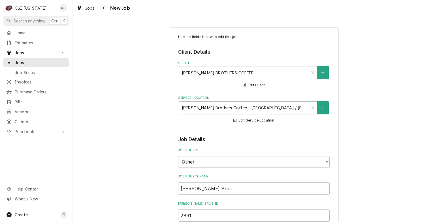
type textarea "x"
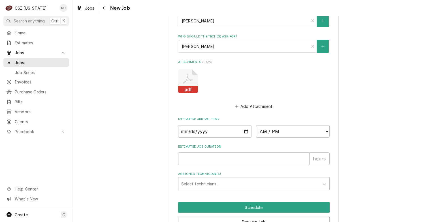
scroll to position [541, 0]
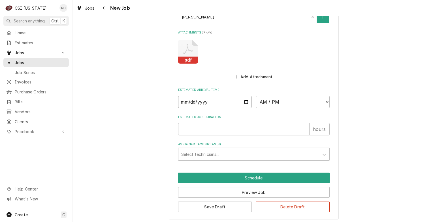
click at [246, 100] on input "Date" at bounding box center [215, 101] width 74 height 12
type input "2025-08-22"
type textarea "x"
click at [287, 103] on select "AM / PM 6:00 AM 6:15 AM 6:30 AM 6:45 AM 7:00 AM 7:15 AM 7:30 AM 7:45 AM 8:00 AM…" at bounding box center [293, 101] width 74 height 12
select select "13:00:00"
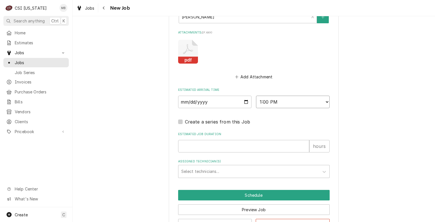
type textarea "x"
click at [202, 146] on input "Estimated Job Duration" at bounding box center [243, 146] width 131 height 12
type input "2"
click at [191, 171] on div "Assigned Technician(s)" at bounding box center [248, 171] width 135 height 10
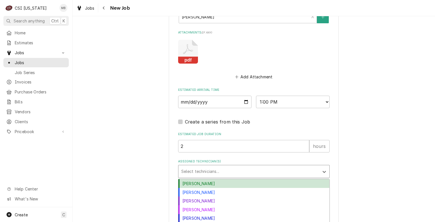
click at [189, 183] on div "[PERSON_NAME]" at bounding box center [253, 183] width 151 height 9
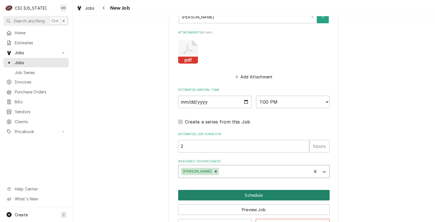
click at [198, 192] on button "Schedule" at bounding box center [254, 195] width 152 height 10
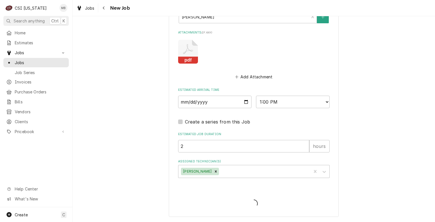
scroll to position [538, 0]
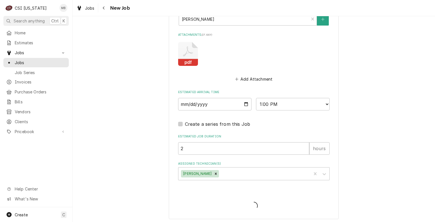
type textarea "x"
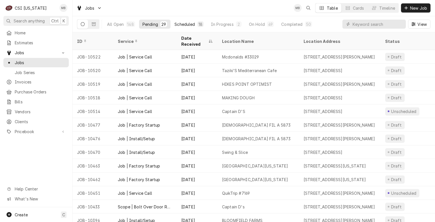
click at [199, 22] on div "18" at bounding box center [201, 24] width 4 height 6
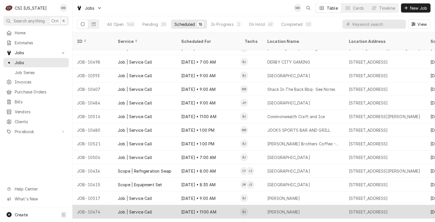
scroll to position [70, 0]
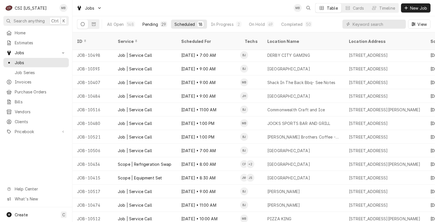
click at [158, 25] on button "Pending 29" at bounding box center [154, 24] width 31 height 9
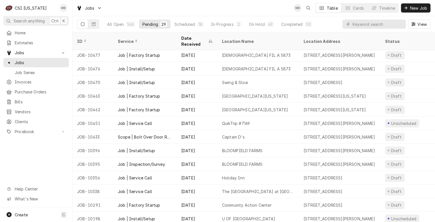
scroll to position [70, 0]
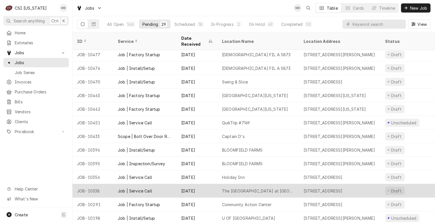
click at [169, 186] on div "Job | Service Call" at bounding box center [144, 191] width 63 height 14
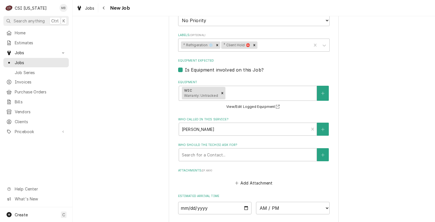
scroll to position [495, 0]
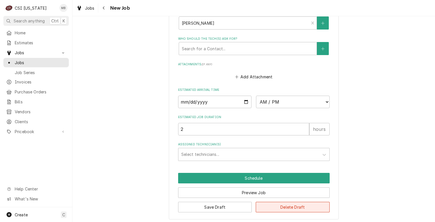
click at [261, 205] on button "Delete Draft" at bounding box center [293, 206] width 74 height 10
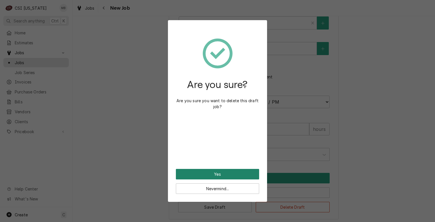
click at [224, 176] on button "Yes" at bounding box center [217, 174] width 83 height 10
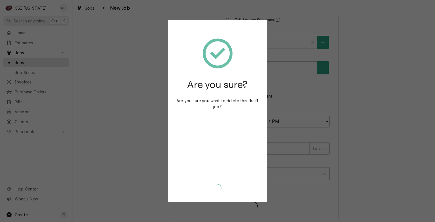
type textarea "x"
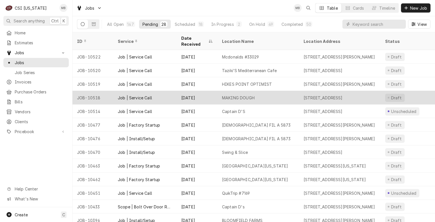
click at [216, 93] on div "[DATE]" at bounding box center [197, 98] width 41 height 14
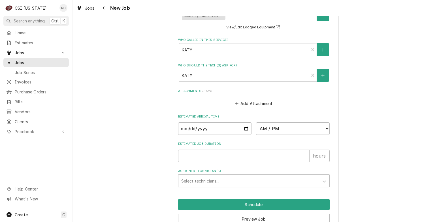
scroll to position [509, 0]
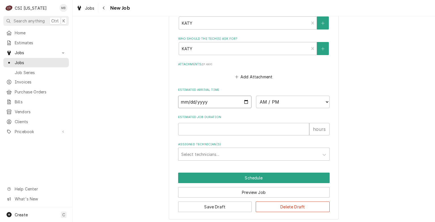
click at [246, 96] on input "Date" at bounding box center [215, 101] width 74 height 12
click at [243, 100] on input "Date" at bounding box center [215, 101] width 74 height 12
type textarea "x"
type input "2025-08-25"
type textarea "x"
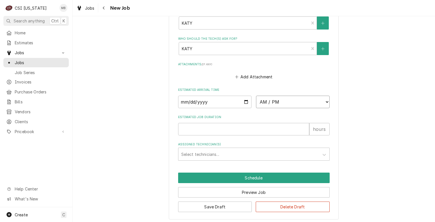
click at [280, 100] on select "AM / PM 6:00 AM 6:15 AM 6:30 AM 6:45 AM 7:00 AM 7:15 AM 7:30 AM 7:45 AM 8:00 AM…" at bounding box center [293, 101] width 74 height 12
click at [34, 62] on span "Jobs" at bounding box center [40, 62] width 51 height 6
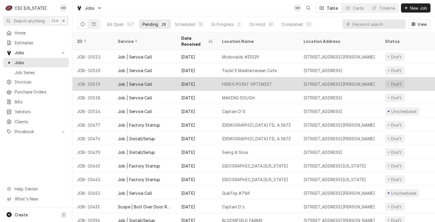
click at [145, 82] on div "Job | Service Call" at bounding box center [144, 84] width 63 height 14
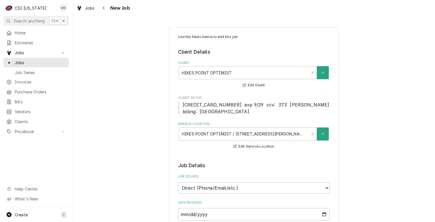
type textarea "x"
click at [45, 59] on div "Jobs" at bounding box center [36, 62] width 63 height 7
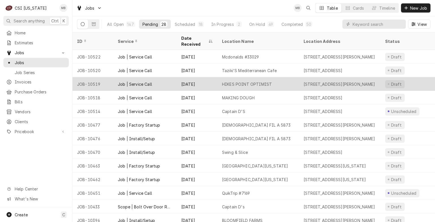
click at [134, 82] on div "Job | Service Call" at bounding box center [144, 84] width 63 height 14
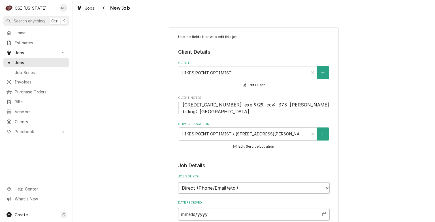
type textarea "x"
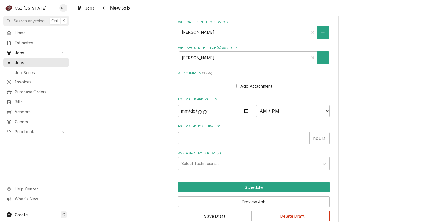
scroll to position [432, 0]
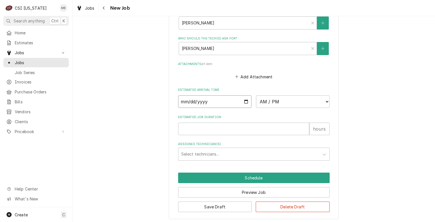
click at [244, 99] on input "Date" at bounding box center [215, 101] width 74 height 12
type input "2025-08-25"
type textarea "x"
click at [292, 101] on select "AM / PM 6:00 AM 6:15 AM 6:30 AM 6:45 AM 7:00 AM 7:15 AM 7:30 AM 7:45 AM 8:00 AM…" at bounding box center [293, 101] width 74 height 12
select select "07:00:00"
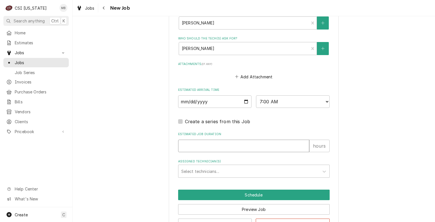
click at [237, 145] on input "Estimated Job Duration" at bounding box center [243, 145] width 131 height 12
type textarea "x"
type input "2"
type textarea "x"
type input "2"
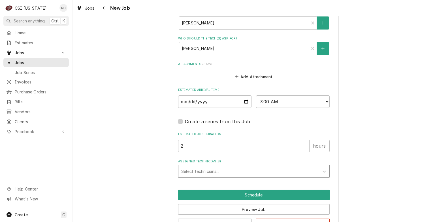
click at [238, 173] on div "Assigned Technician(s)" at bounding box center [248, 171] width 135 height 10
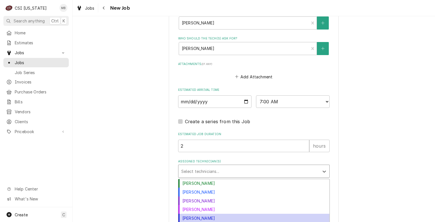
click at [203, 215] on div "Jeff Hartley" at bounding box center [253, 217] width 151 height 9
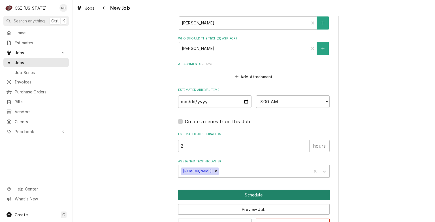
click at [240, 190] on button "Schedule" at bounding box center [254, 194] width 152 height 10
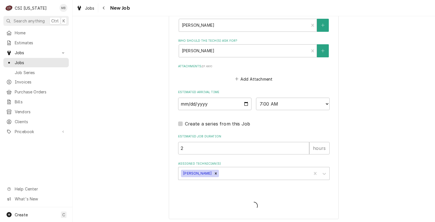
type textarea "x"
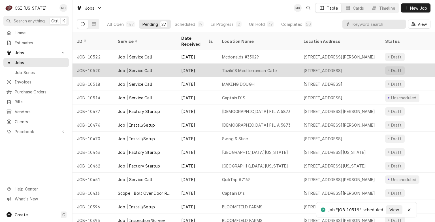
click at [221, 65] on div "Taziki'S Mediterranean Cafe" at bounding box center [259, 70] width 82 height 14
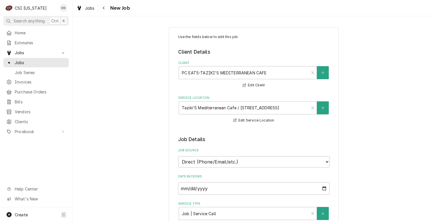
type textarea "x"
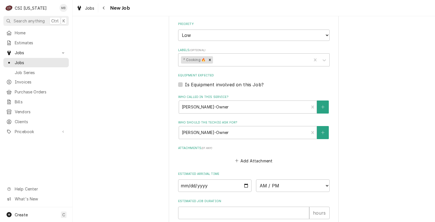
scroll to position [386, 0]
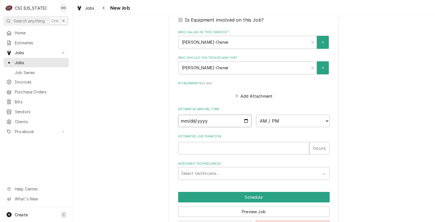
click at [246, 116] on input "Date" at bounding box center [215, 120] width 74 height 12
type input "[DATE]"
type textarea "x"
click at [270, 120] on select "AM / PM 6:00 AM 6:15 AM 6:30 AM 6:45 AM 7:00 AM 7:15 AM 7:30 AM 7:45 AM 8:00 AM…" at bounding box center [293, 120] width 74 height 12
select select "09:00:00"
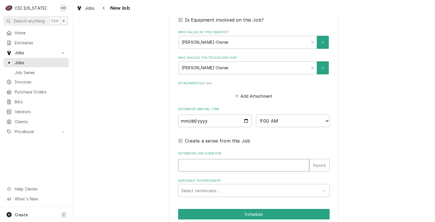
click at [206, 159] on input "Estimated Job Duration" at bounding box center [243, 165] width 131 height 12
type textarea "x"
type input "2"
type textarea "x"
type input "2"
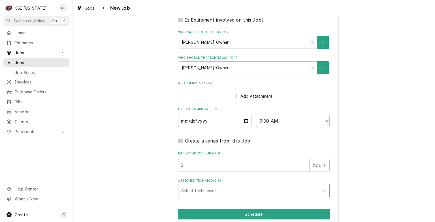
click at [198, 192] on div "Assigned Technician(s)" at bounding box center [248, 190] width 135 height 10
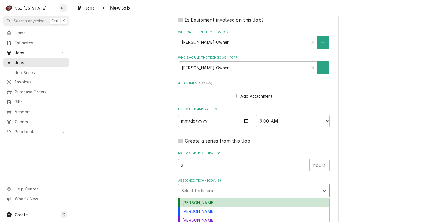
scroll to position [423, 0]
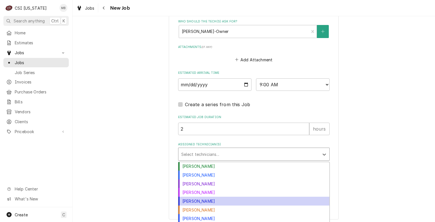
click at [196, 200] on div "[PERSON_NAME]" at bounding box center [253, 200] width 151 height 9
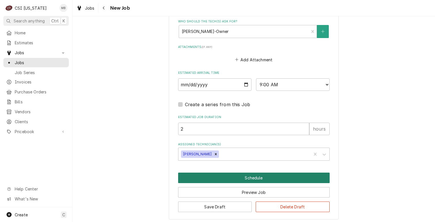
click at [235, 177] on button "Schedule" at bounding box center [254, 177] width 152 height 10
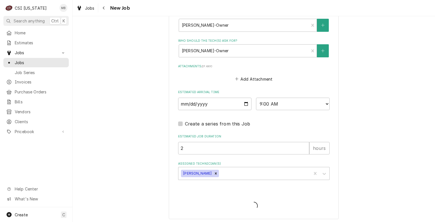
type textarea "x"
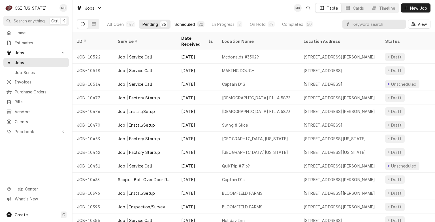
click at [194, 23] on button "Scheduled 20" at bounding box center [189, 24] width 37 height 9
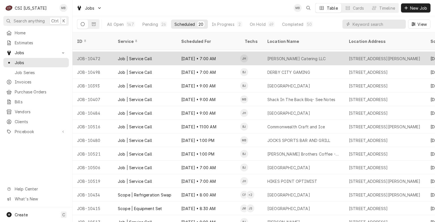
scroll to position [37, 0]
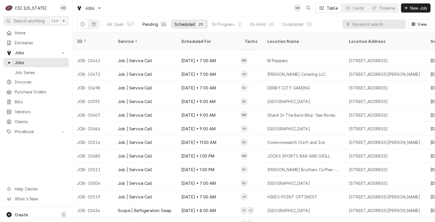
click at [152, 22] on div "Pending" at bounding box center [150, 24] width 16 height 6
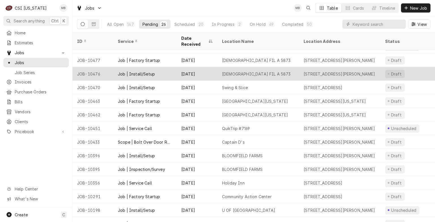
scroll to position [0, 0]
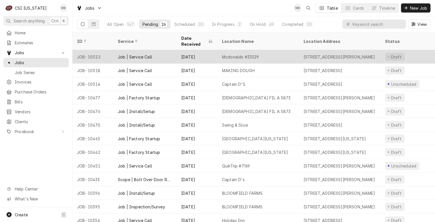
click at [195, 50] on div "[DATE]" at bounding box center [197, 57] width 41 height 14
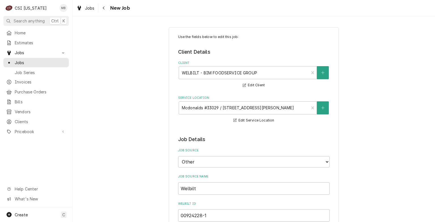
type textarea "x"
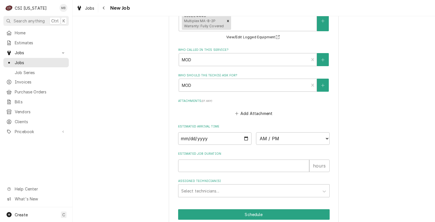
scroll to position [504, 0]
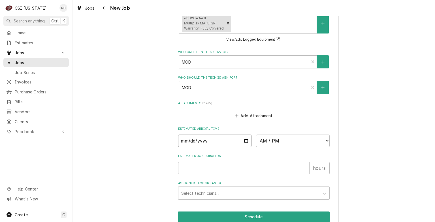
click at [242, 139] on input "Date" at bounding box center [215, 140] width 74 height 12
type input "[DATE]"
type textarea "x"
click at [264, 141] on select "AM / PM 6:00 AM 6:15 AM 6:30 AM 6:45 AM 7:00 AM 7:15 AM 7:30 AM 7:45 AM 8:00 AM…" at bounding box center [293, 140] width 74 height 12
select select "11:00:00"
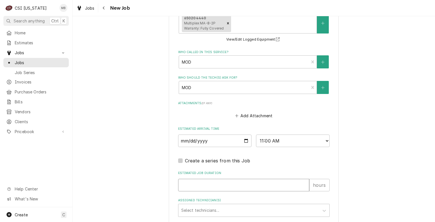
click at [225, 181] on input "Estimated Job Duration" at bounding box center [243, 184] width 131 height 12
type textarea "x"
type input "2"
type textarea "x"
type input "2"
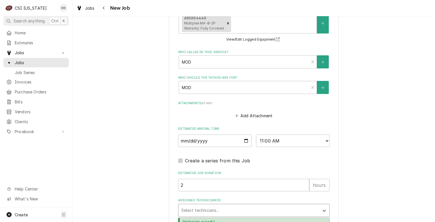
click at [217, 205] on div "Assigned Technician(s)" at bounding box center [248, 210] width 135 height 10
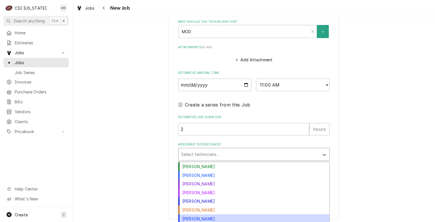
click at [210, 215] on div "Matt Brewington" at bounding box center [253, 218] width 151 height 9
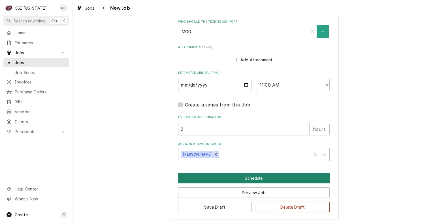
click at [255, 176] on button "Schedule" at bounding box center [254, 178] width 152 height 10
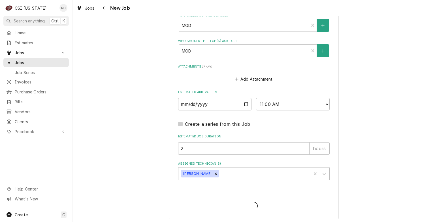
type textarea "x"
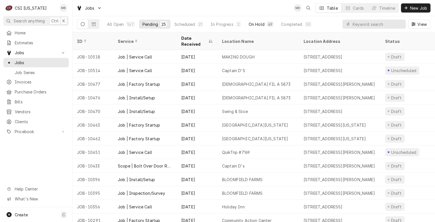
click at [252, 22] on div "On Hold" at bounding box center [257, 24] width 16 height 6
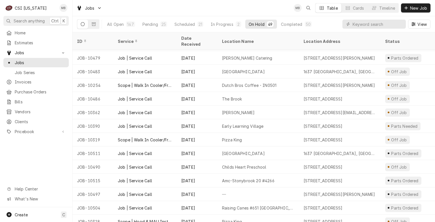
scroll to position [492, 0]
